Goal: Information Seeking & Learning: Learn about a topic

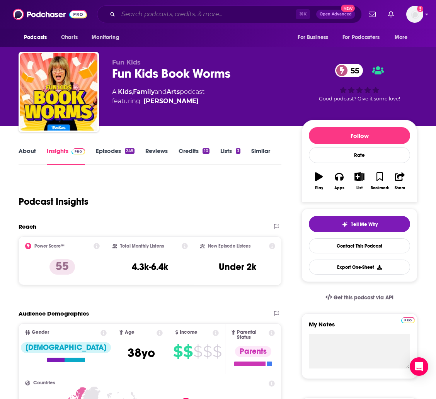
click at [136, 13] on input "Search podcasts, credits, & more..." at bounding box center [206, 14] width 177 height 12
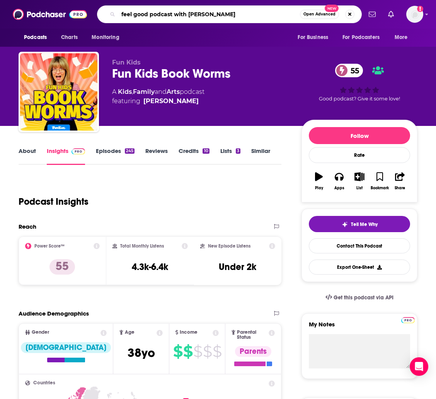
type input "feel good podcast with [PERSON_NAME]"
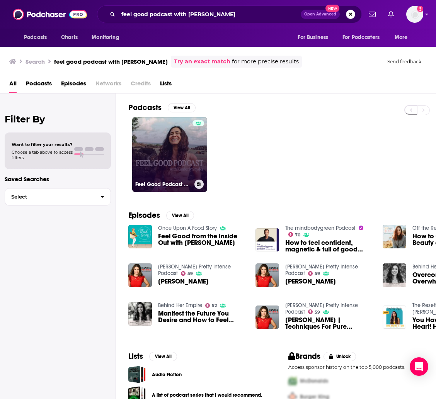
click at [156, 143] on link "Feel Good Podcast with [PERSON_NAME]" at bounding box center [169, 154] width 75 height 75
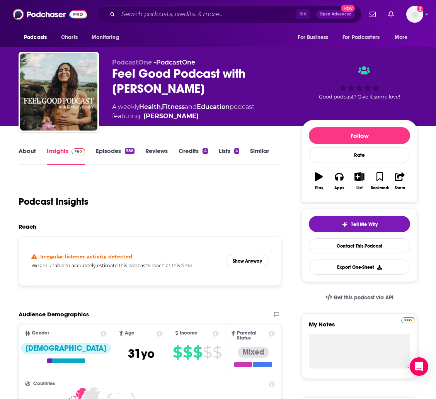
scroll to position [0, 0]
click at [111, 157] on link "Episodes 986" at bounding box center [115, 156] width 39 height 18
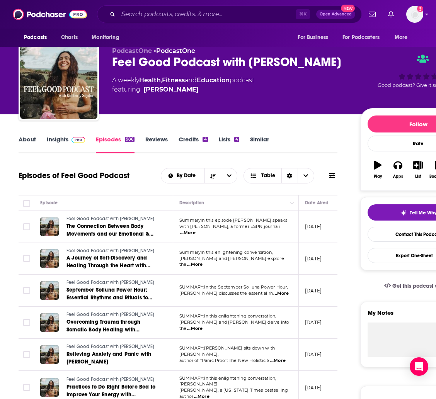
scroll to position [15, 0]
